Goal: Transaction & Acquisition: Download file/media

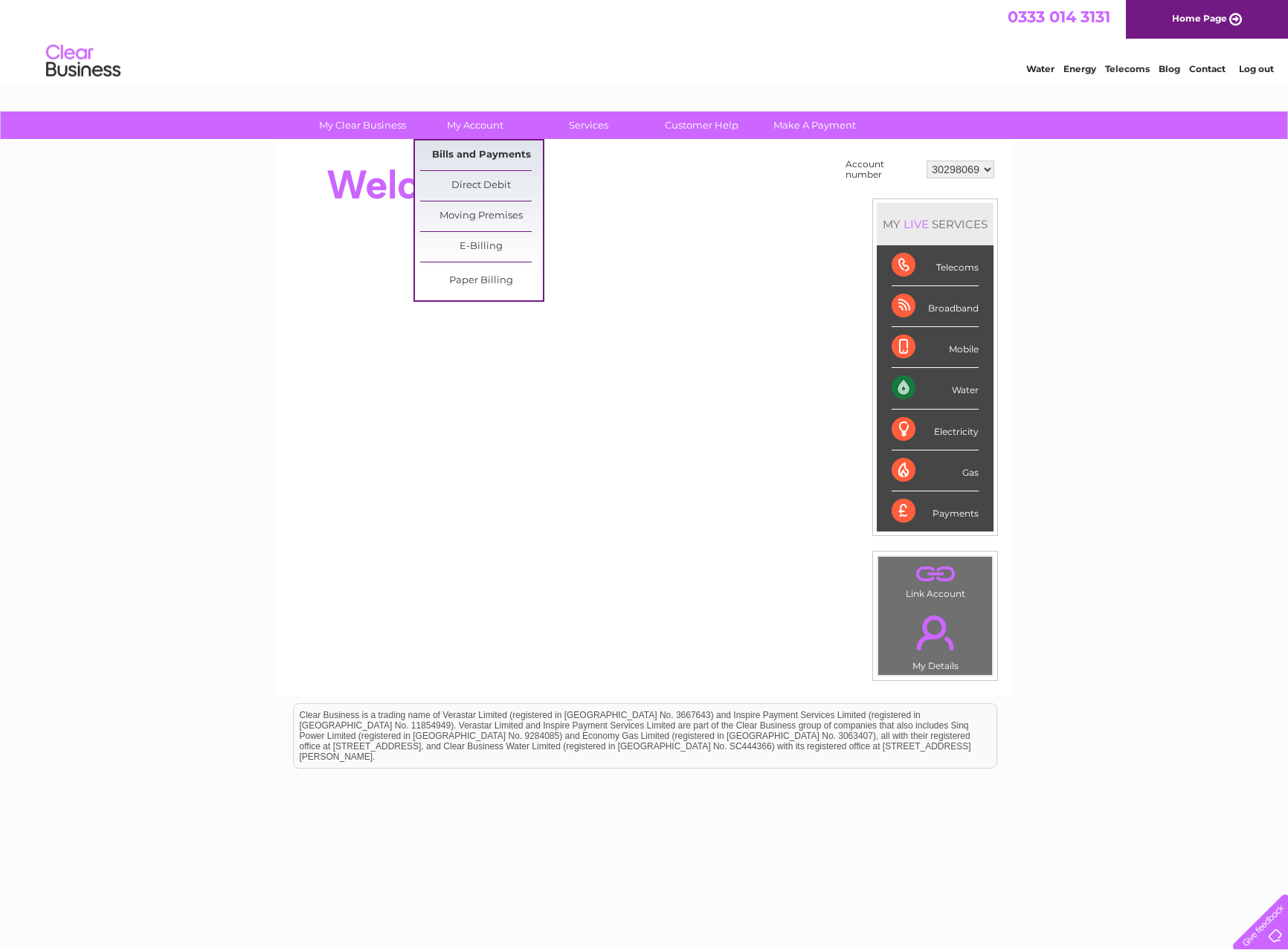
click at [489, 148] on link "Bills and Payments" at bounding box center [482, 155] width 123 height 30
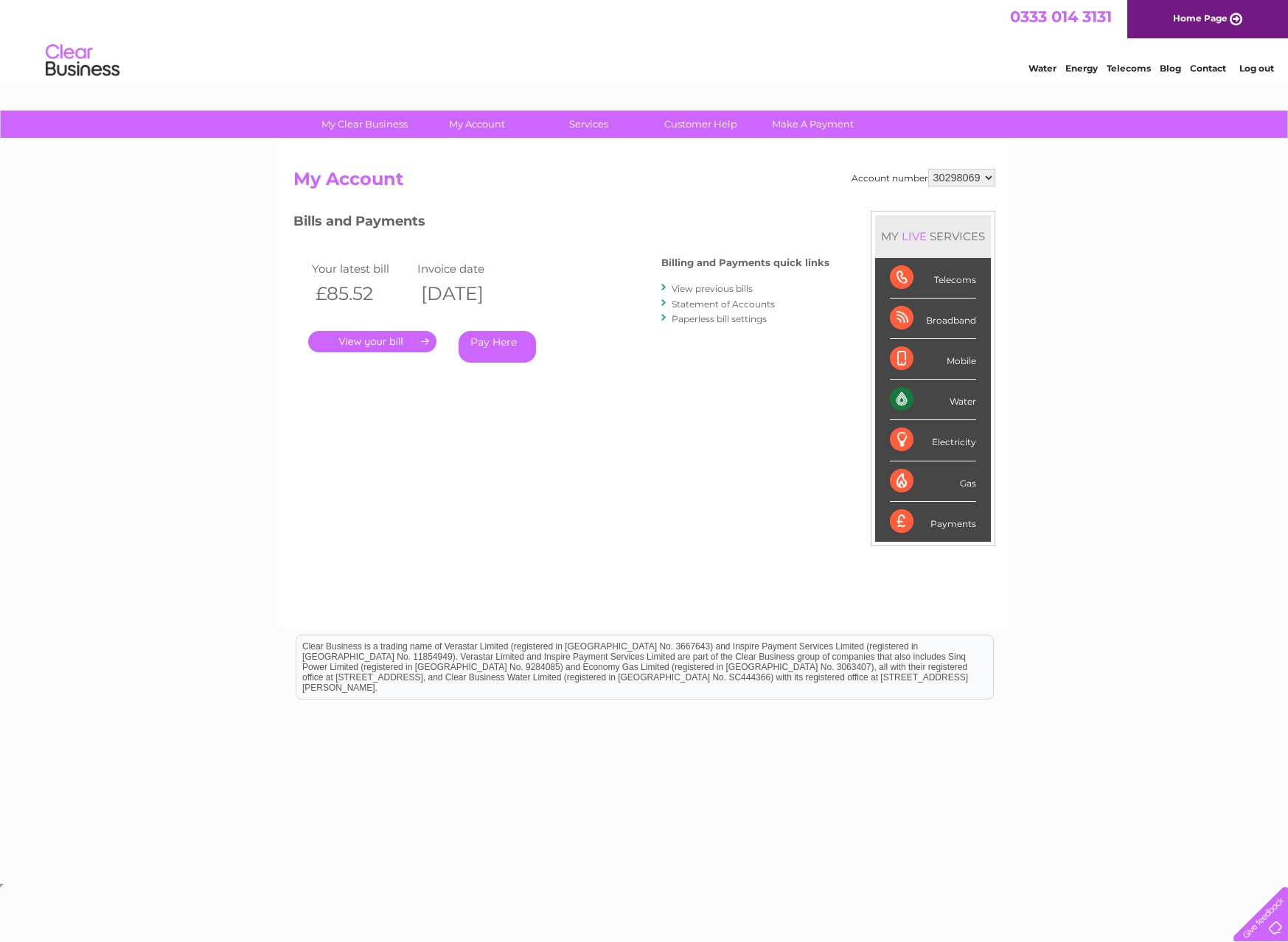
click at [420, 339] on link "." at bounding box center [372, 342] width 128 height 22
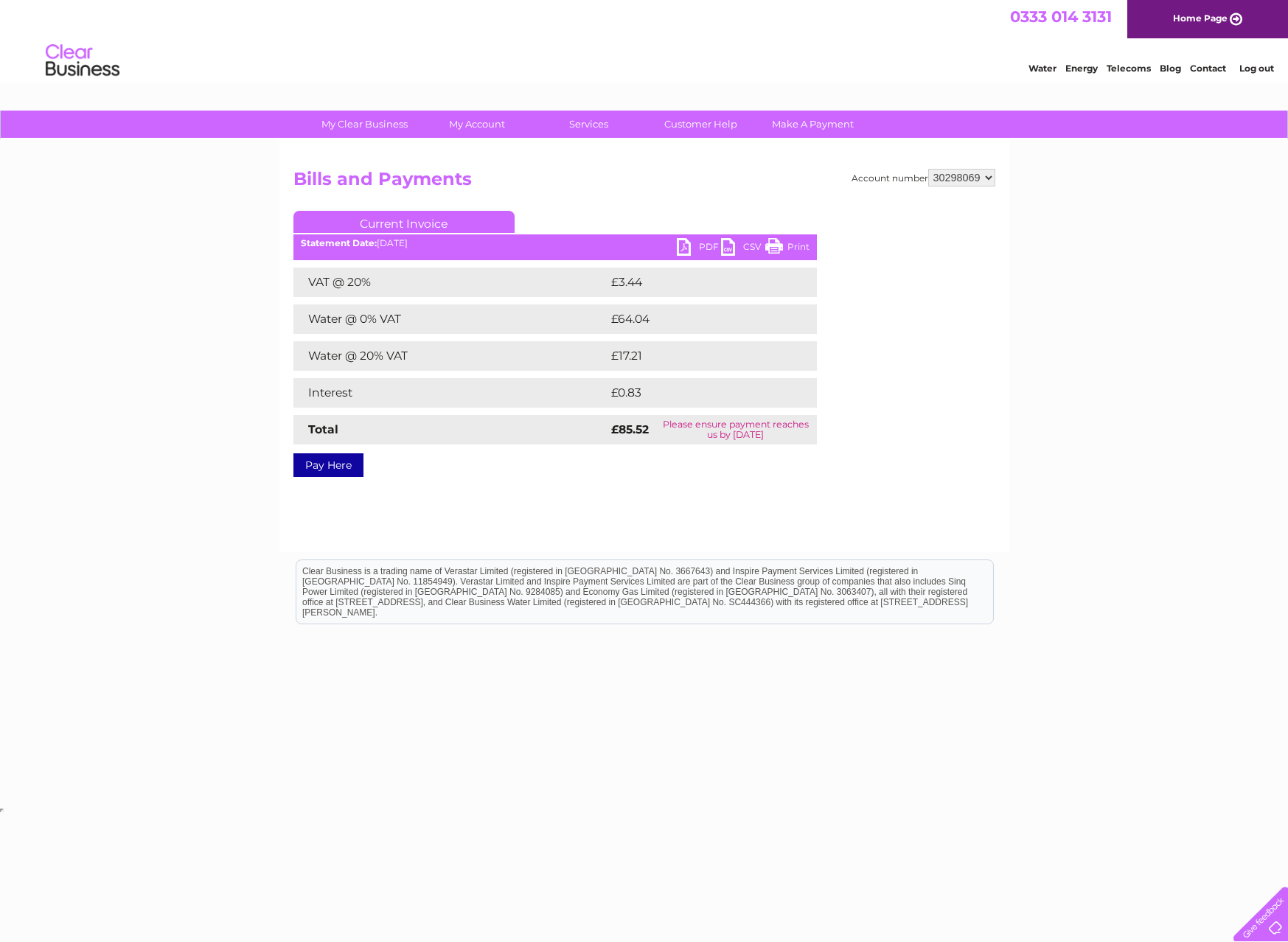
click at [676, 247] on link "PDF" at bounding box center [698, 248] width 44 height 22
click at [408, 220] on link "Current Invoice" at bounding box center [404, 222] width 221 height 22
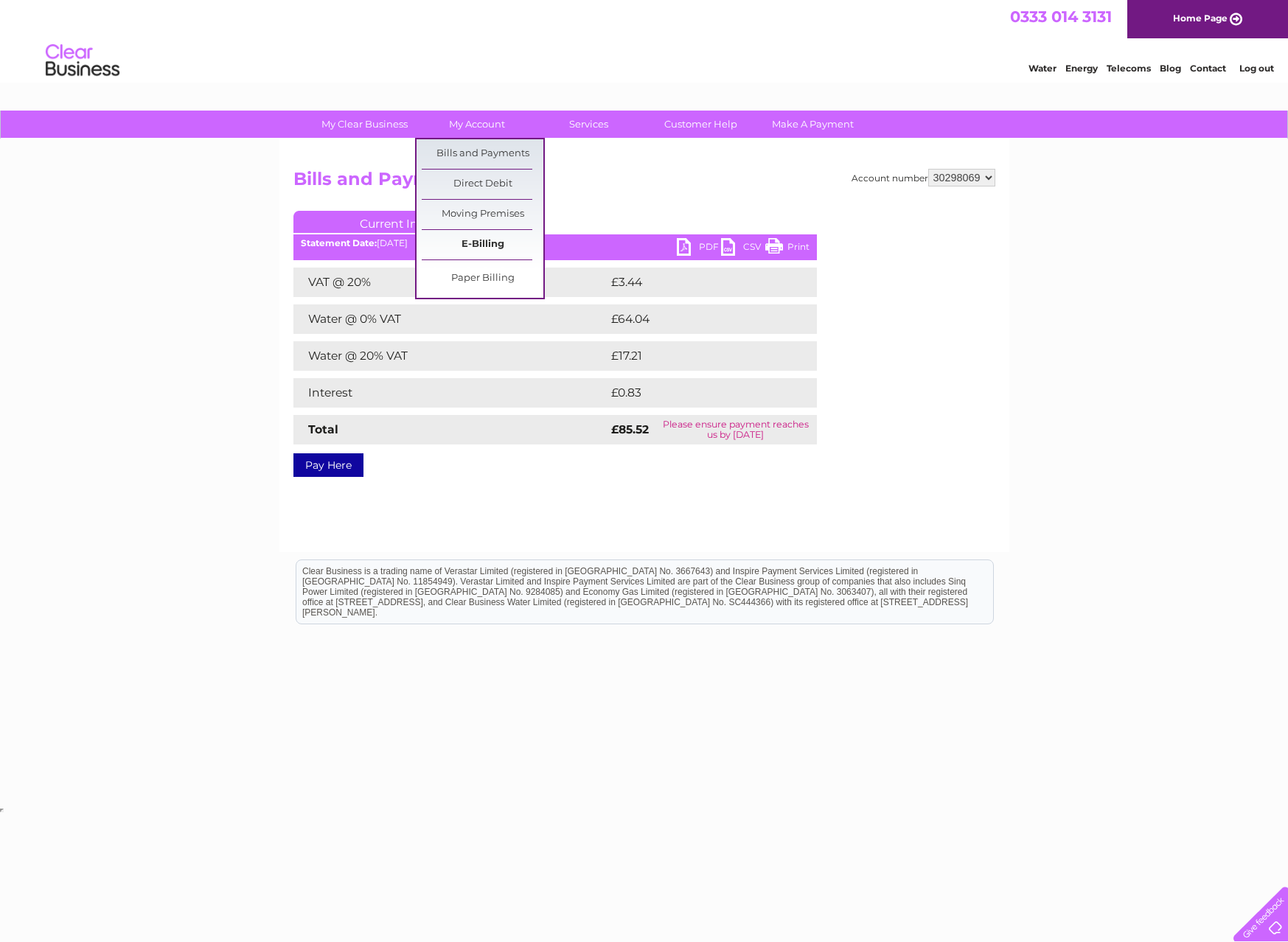
click at [479, 242] on link "E-Billing" at bounding box center [482, 245] width 122 height 29
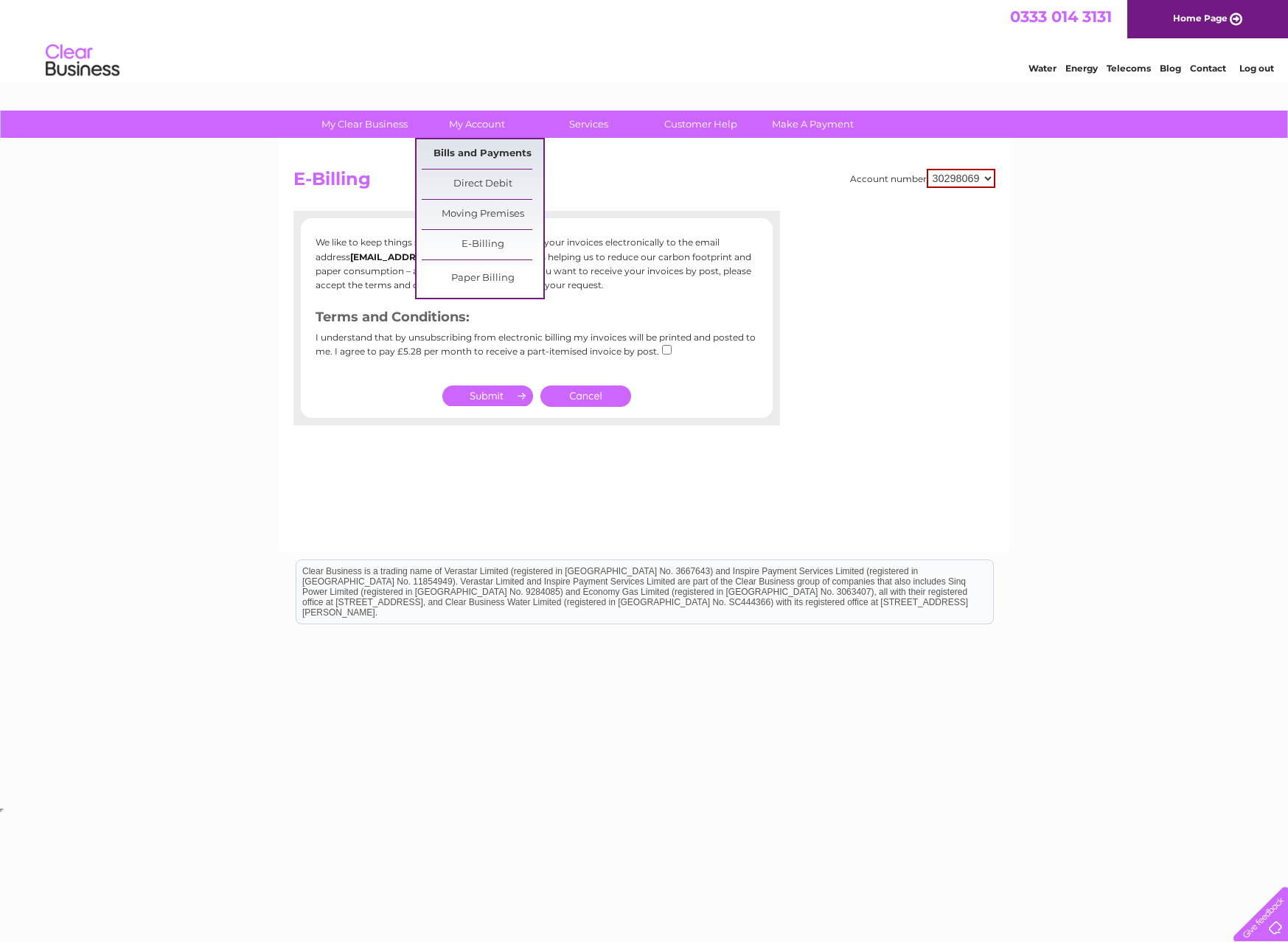
click at [494, 147] on link "Bills and Payments" at bounding box center [482, 154] width 122 height 29
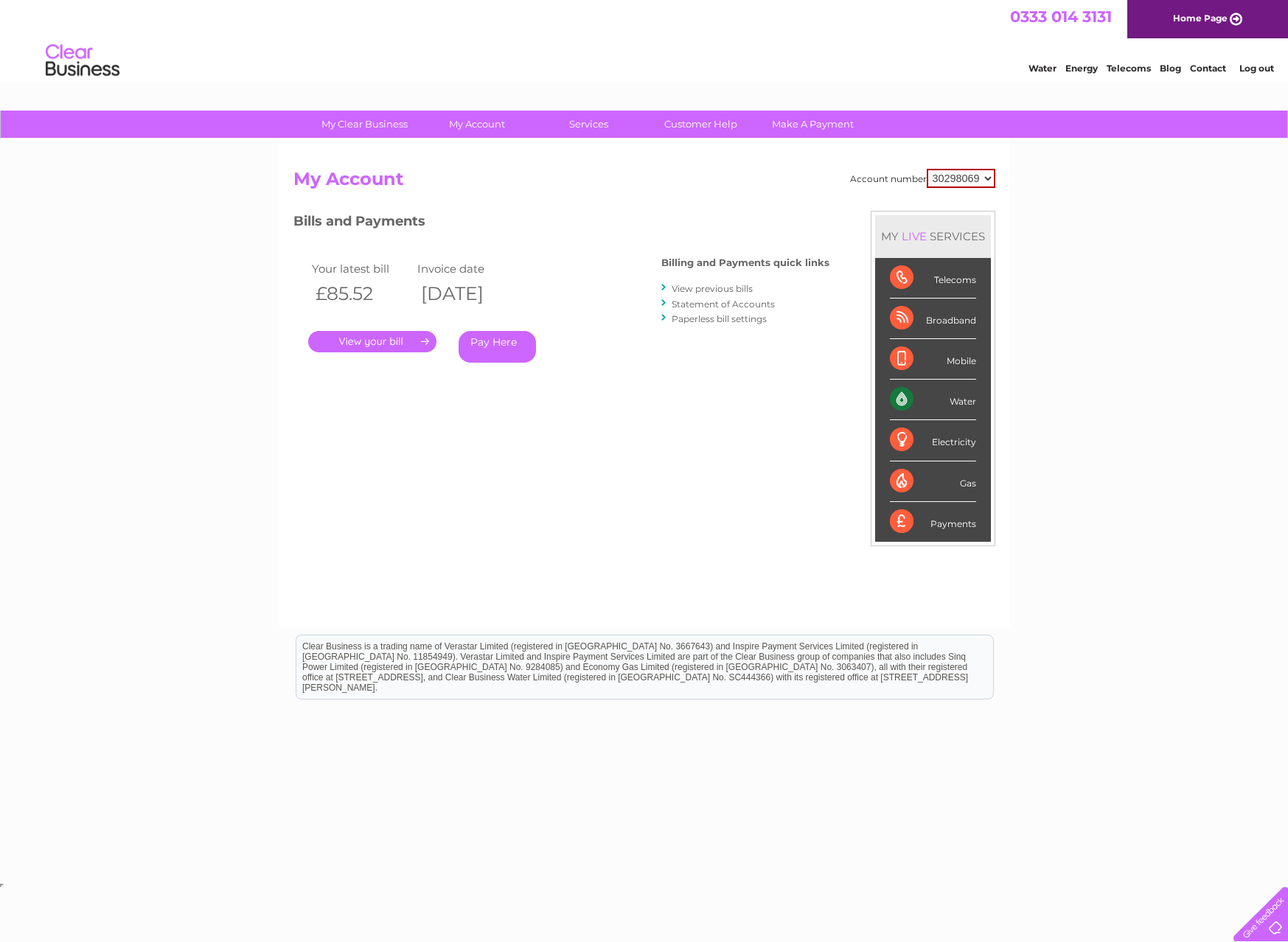
click at [691, 291] on link "View previous bills" at bounding box center [712, 288] width 81 height 11
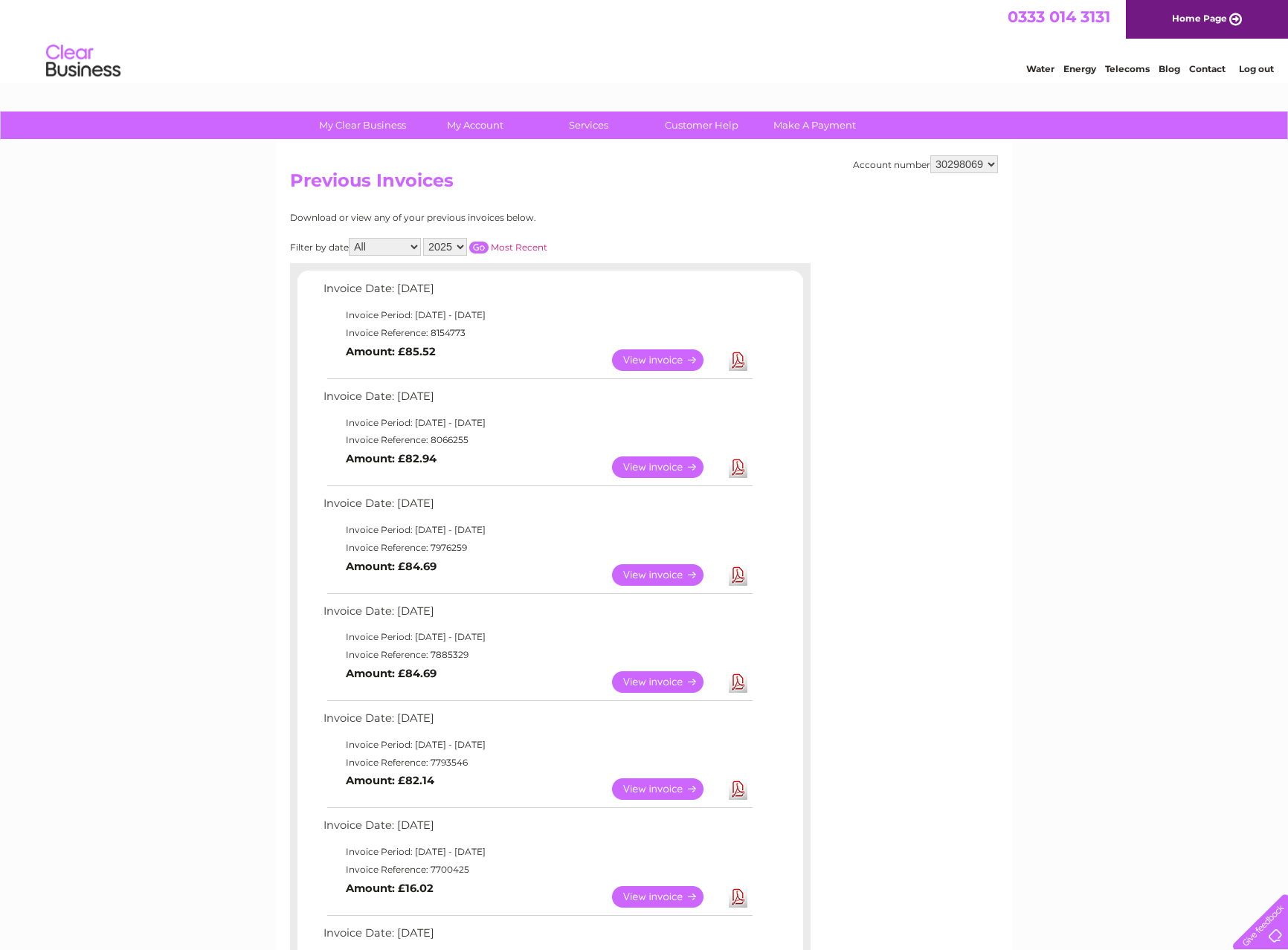
click at [740, 570] on link "Download" at bounding box center [737, 575] width 18 height 22
click at [1221, 137] on div "My Clear Business Login Details My Details My Preferences Link Account My Accou…" at bounding box center [644, 126] width 1288 height 29
